Goal: Transaction & Acquisition: Download file/media

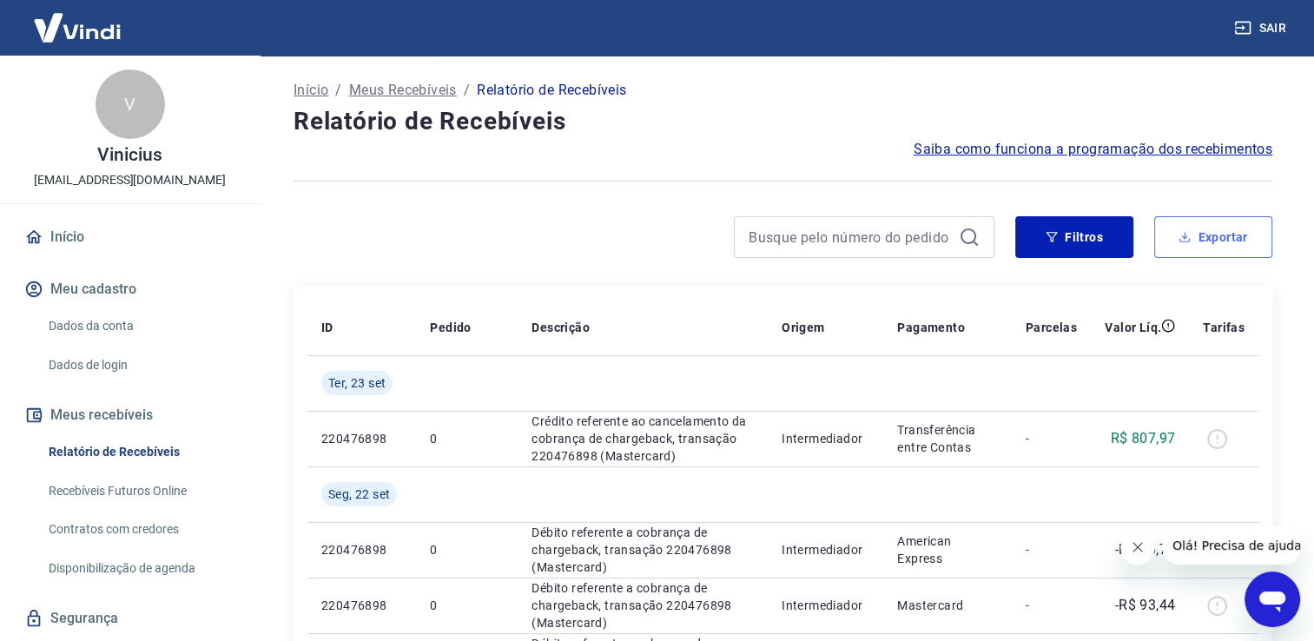
click at [1198, 237] on button "Exportar" at bounding box center [1213, 237] width 118 height 42
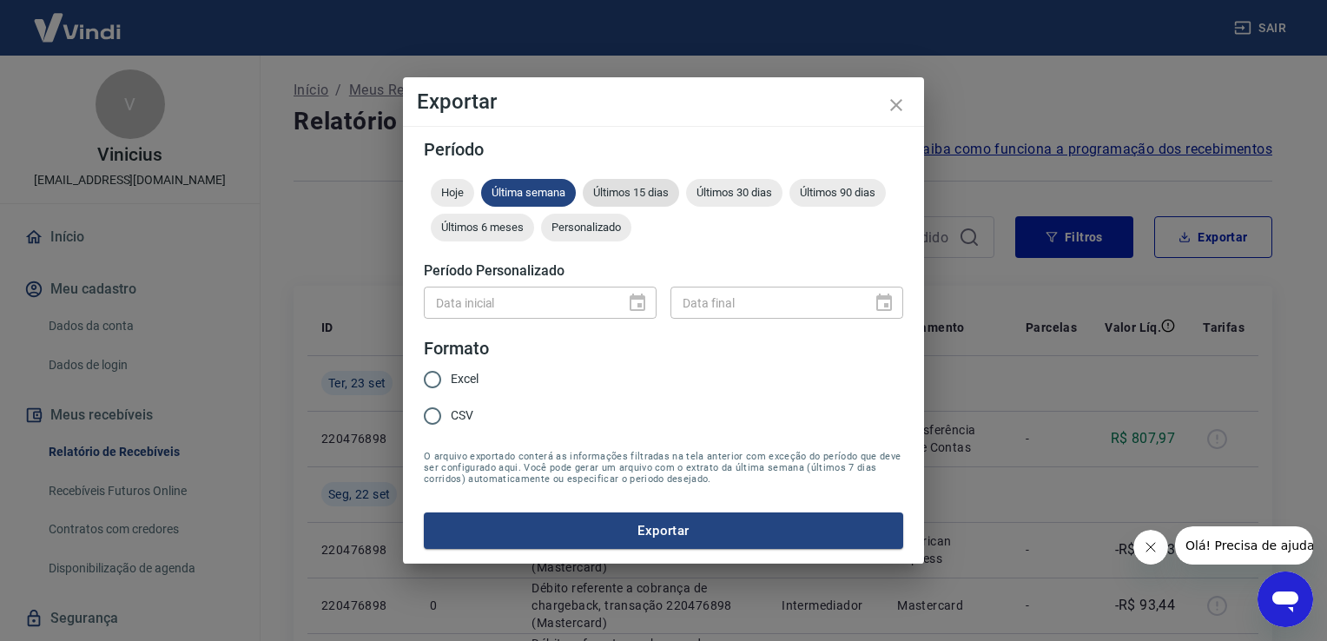
click at [660, 190] on span "Últimos 15 dias" at bounding box center [631, 192] width 96 height 13
click at [477, 373] on span "Excel" at bounding box center [465, 379] width 28 height 18
click at [451, 373] on input "Excel" at bounding box center [432, 379] width 36 height 36
radio input "true"
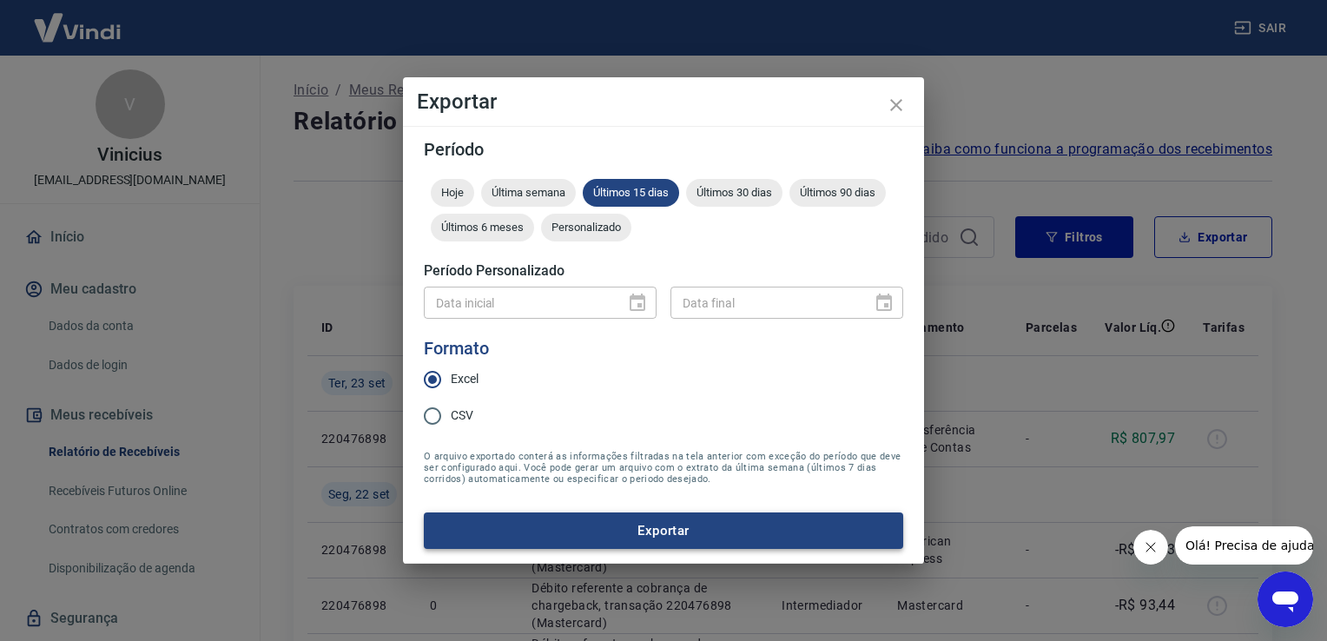
click at [615, 528] on button "Exportar" at bounding box center [663, 530] width 479 height 36
